Goal: Book appointment/travel/reservation

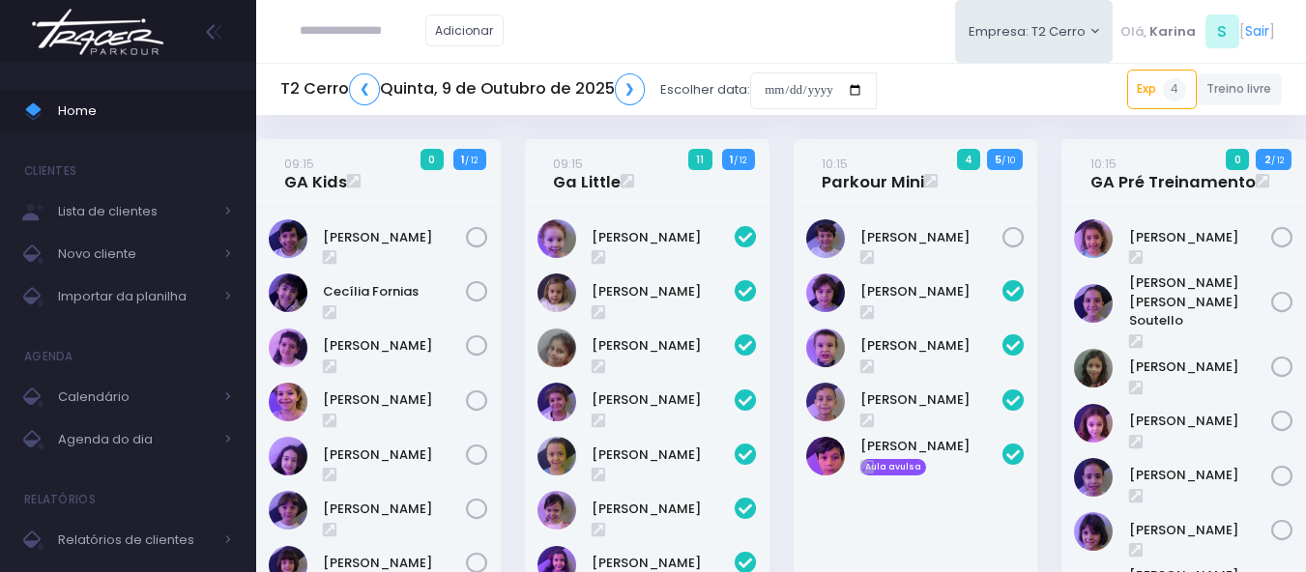
click at [676, 30] on div "Adicionar Empresa: T2 Cerro T1 [PERSON_NAME] T2 [GEOGRAPHIC_DATA][MEDICAL_DATA]…" at bounding box center [781, 31] width 1050 height 63
click at [666, 33] on div "Adicionar Empresa: T2 Cerro T1 [PERSON_NAME] T2 [GEOGRAPHIC_DATA][MEDICAL_DATA]…" at bounding box center [781, 31] width 1050 height 63
click at [626, 43] on div "Adicionar Empresa: T2 Cerro T1 Faria T2 Cerro T3 Santana T4 Pompeia" at bounding box center [781, 31] width 1050 height 63
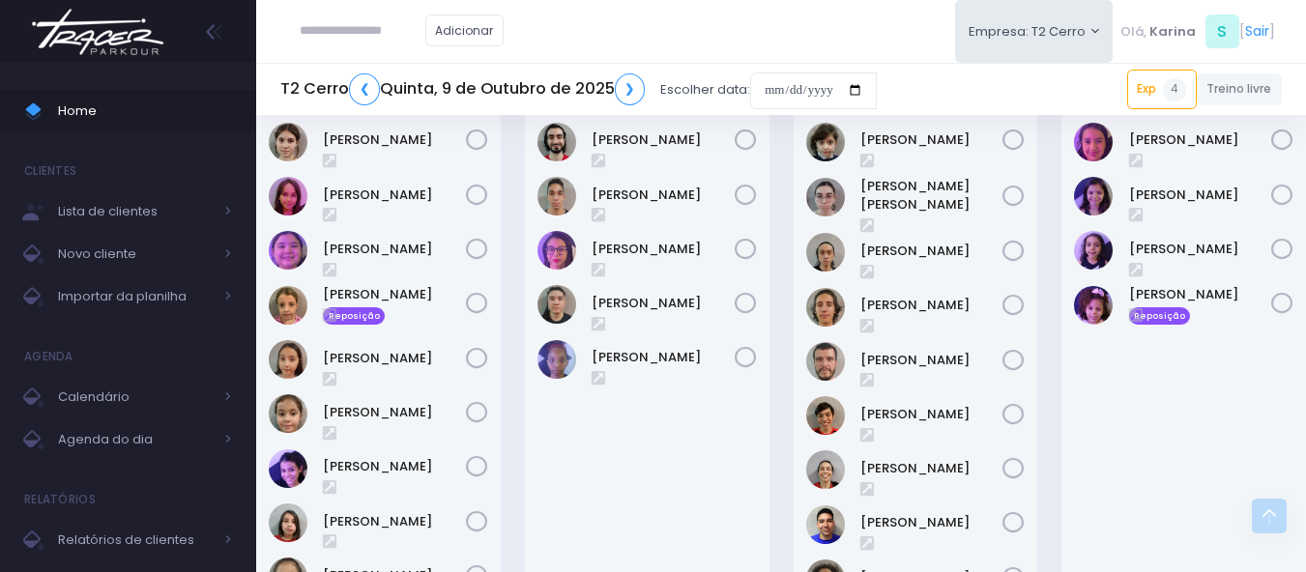
scroll to position [2224, 0]
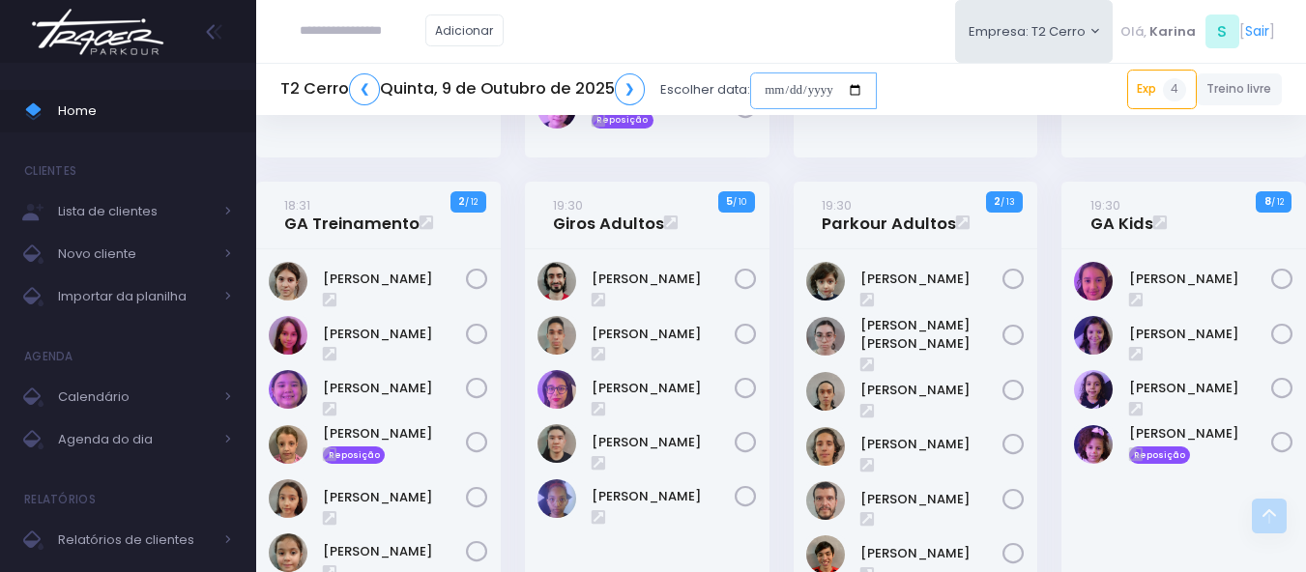
click at [779, 89] on input "date" at bounding box center [813, 91] width 127 height 37
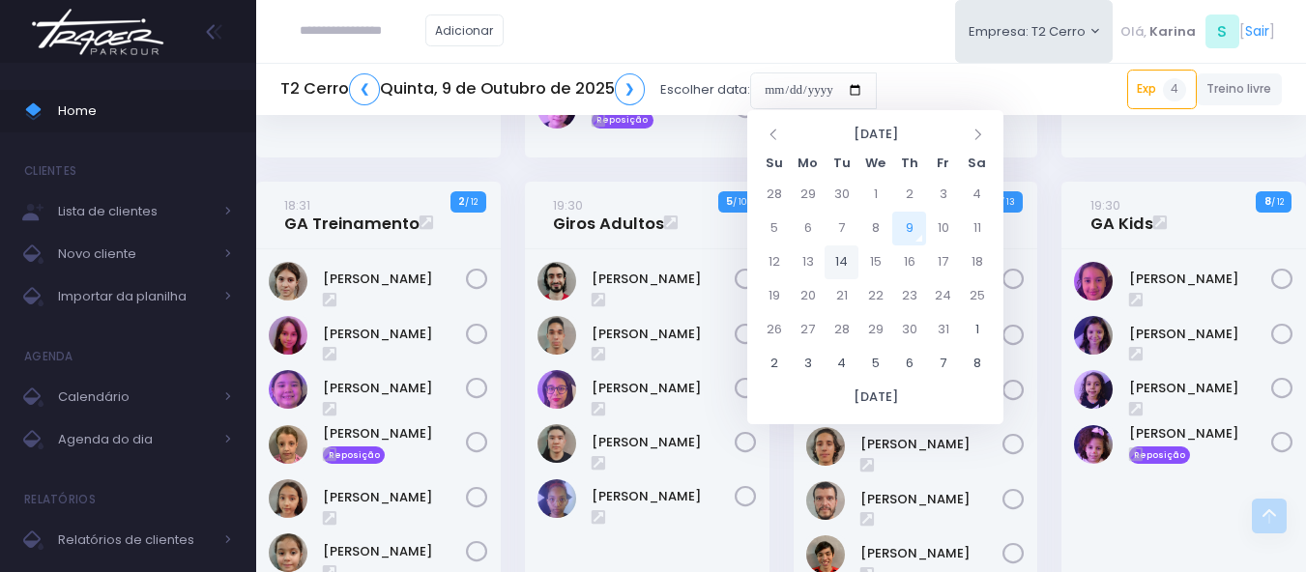
click at [835, 259] on td "14" at bounding box center [842, 263] width 34 height 34
type input "**********"
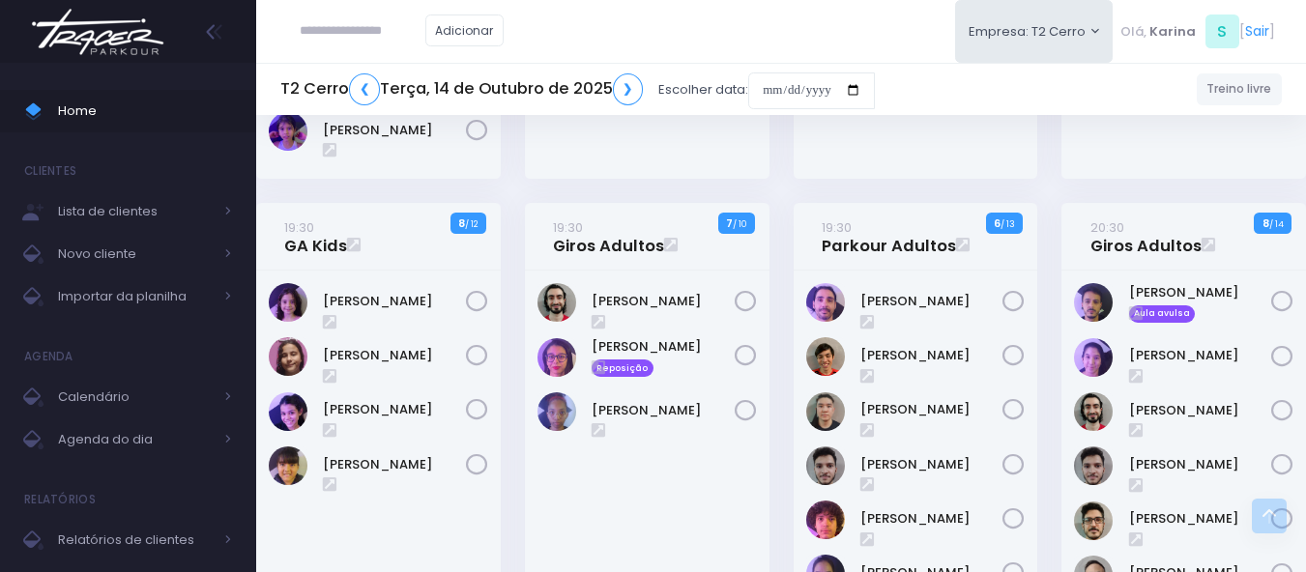
scroll to position [2321, 0]
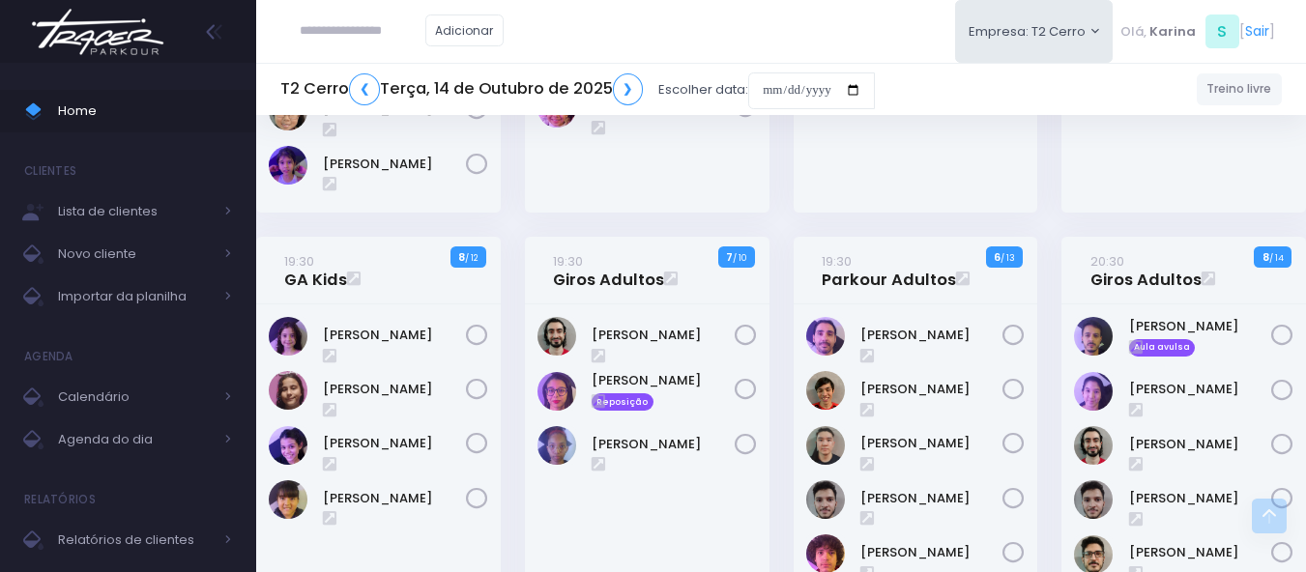
click at [885, 237] on div "19:30 Parkour Adultos 6 / 13" at bounding box center [916, 271] width 245 height 68
